Goal: Find specific page/section: Find specific page/section

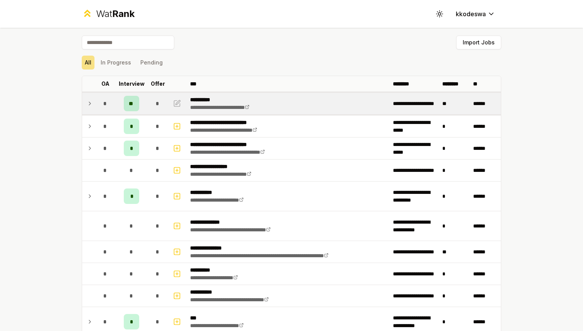
click at [122, 105] on td "**" at bounding box center [131, 104] width 31 height 22
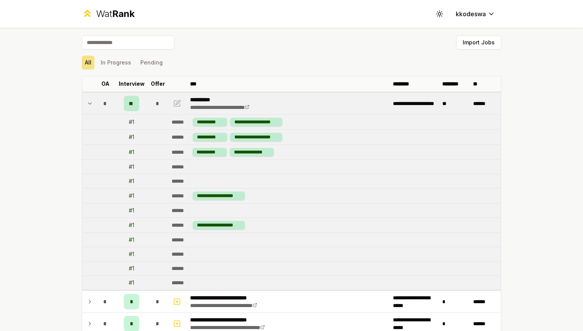
click at [108, 105] on div "*" at bounding box center [105, 103] width 15 height 15
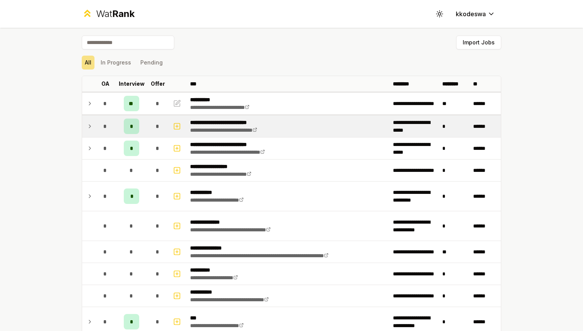
click at [108, 127] on div "*" at bounding box center [105, 125] width 15 height 15
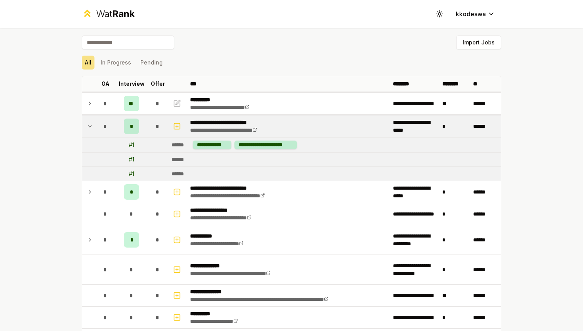
click at [108, 127] on div "*" at bounding box center [105, 125] width 15 height 15
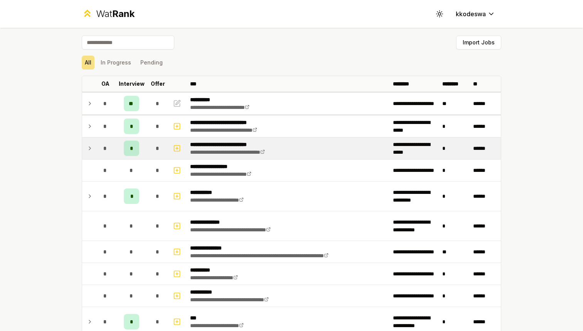
click at [109, 147] on div "*" at bounding box center [105, 147] width 15 height 15
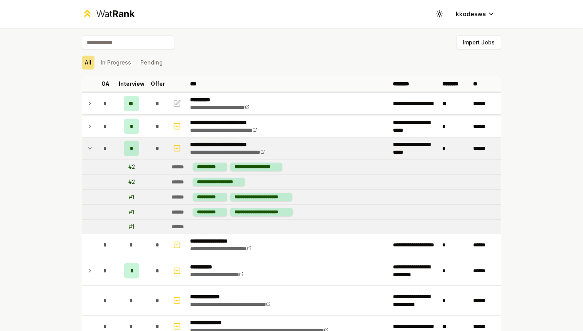
click at [109, 147] on div "*" at bounding box center [105, 147] width 15 height 15
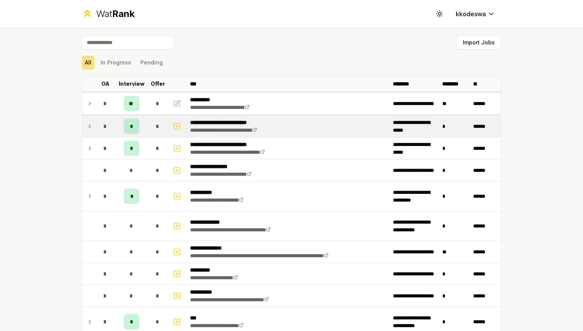
click at [118, 128] on td "*" at bounding box center [131, 126] width 31 height 22
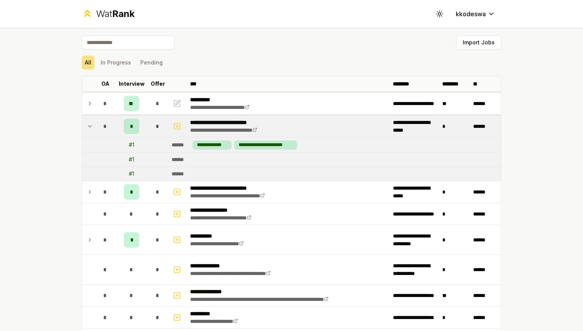
click at [118, 128] on td "*" at bounding box center [131, 126] width 31 height 22
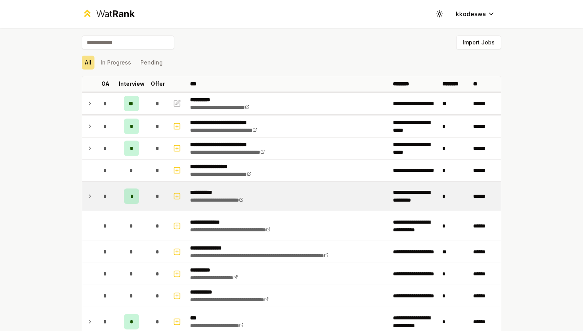
click at [108, 196] on div "*" at bounding box center [105, 195] width 15 height 15
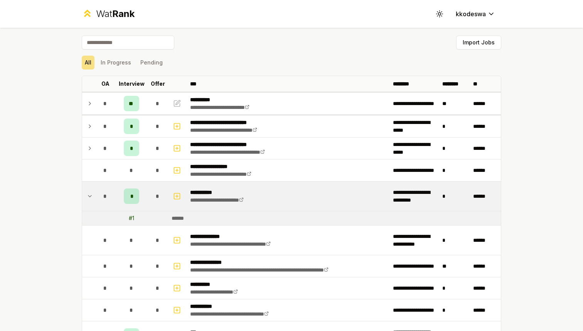
click at [107, 196] on div "*" at bounding box center [105, 195] width 15 height 15
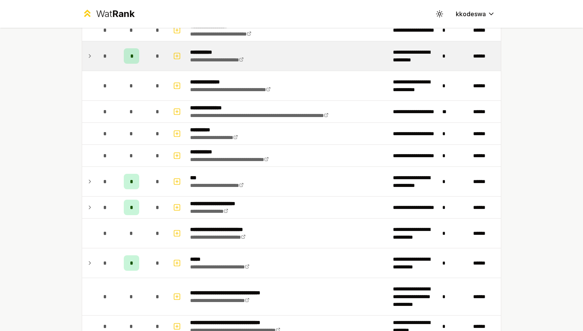
scroll to position [149, 0]
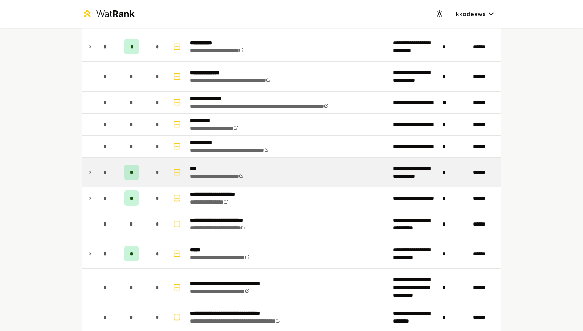
click at [115, 182] on td "*" at bounding box center [106, 171] width 22 height 29
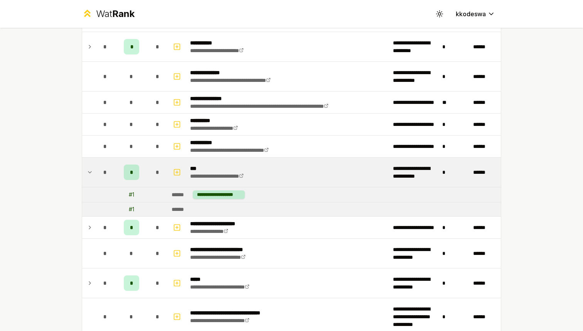
click at [115, 182] on td "*" at bounding box center [106, 171] width 22 height 29
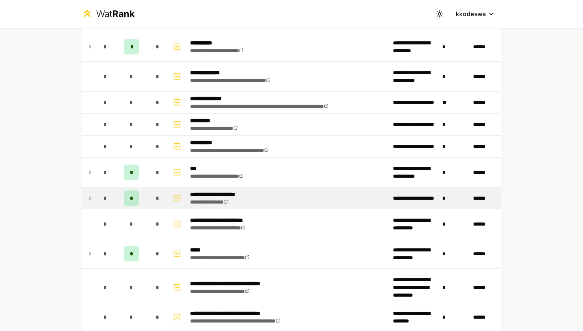
click at [114, 202] on td "*" at bounding box center [106, 198] width 22 height 22
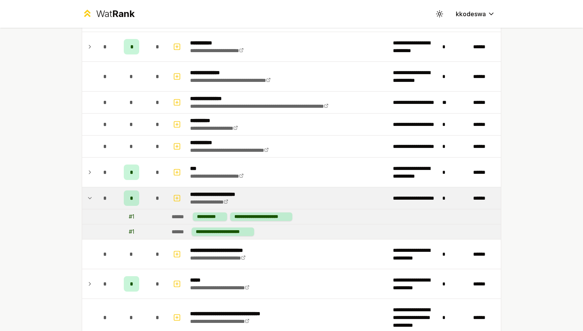
click at [114, 202] on td "*" at bounding box center [106, 198] width 22 height 22
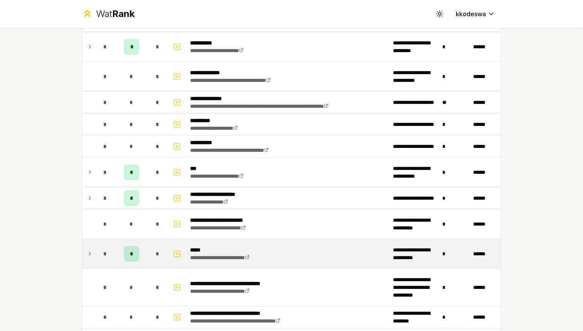
click at [111, 257] on div "*" at bounding box center [105, 253] width 15 height 15
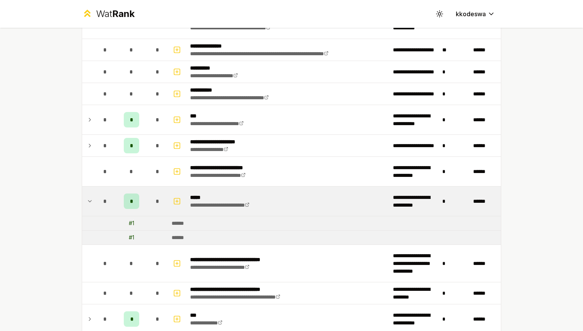
scroll to position [238, 0]
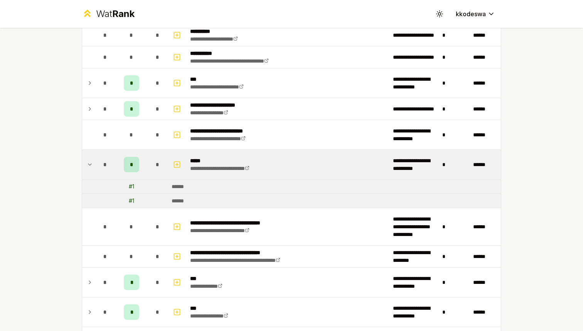
click at [119, 172] on td "*" at bounding box center [131, 164] width 31 height 29
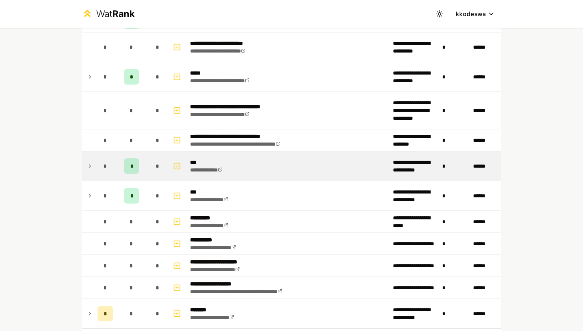
scroll to position [331, 0]
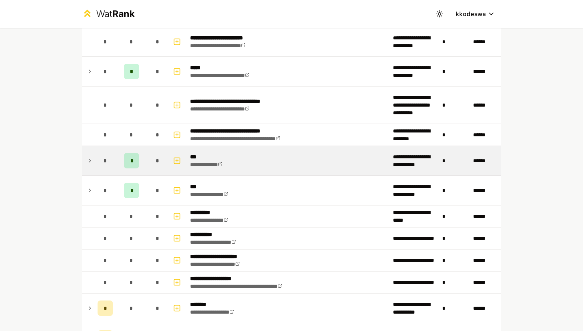
click at [130, 164] on div "*" at bounding box center [131, 160] width 15 height 15
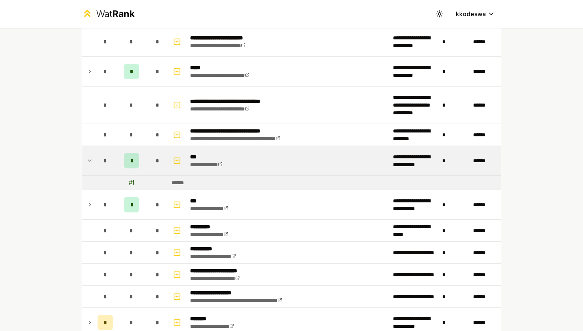
click at [130, 164] on div "*" at bounding box center [131, 160] width 15 height 15
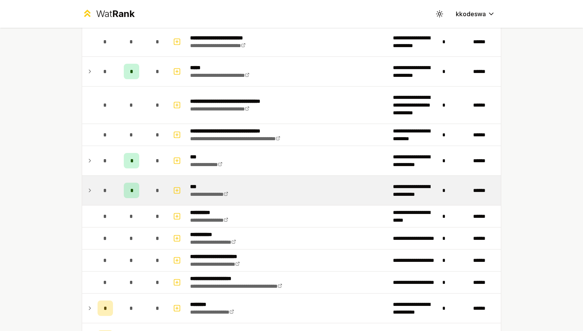
click at [130, 185] on div "*" at bounding box center [131, 189] width 15 height 15
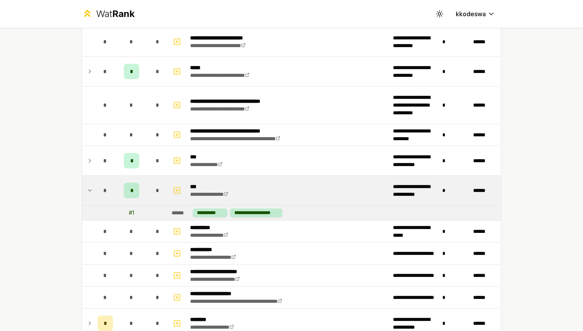
click at [130, 185] on div "*" at bounding box center [131, 189] width 15 height 15
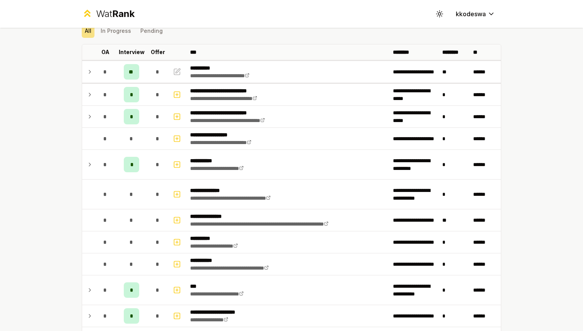
scroll to position [0, 0]
